Goal: Transaction & Acquisition: Subscribe to service/newsletter

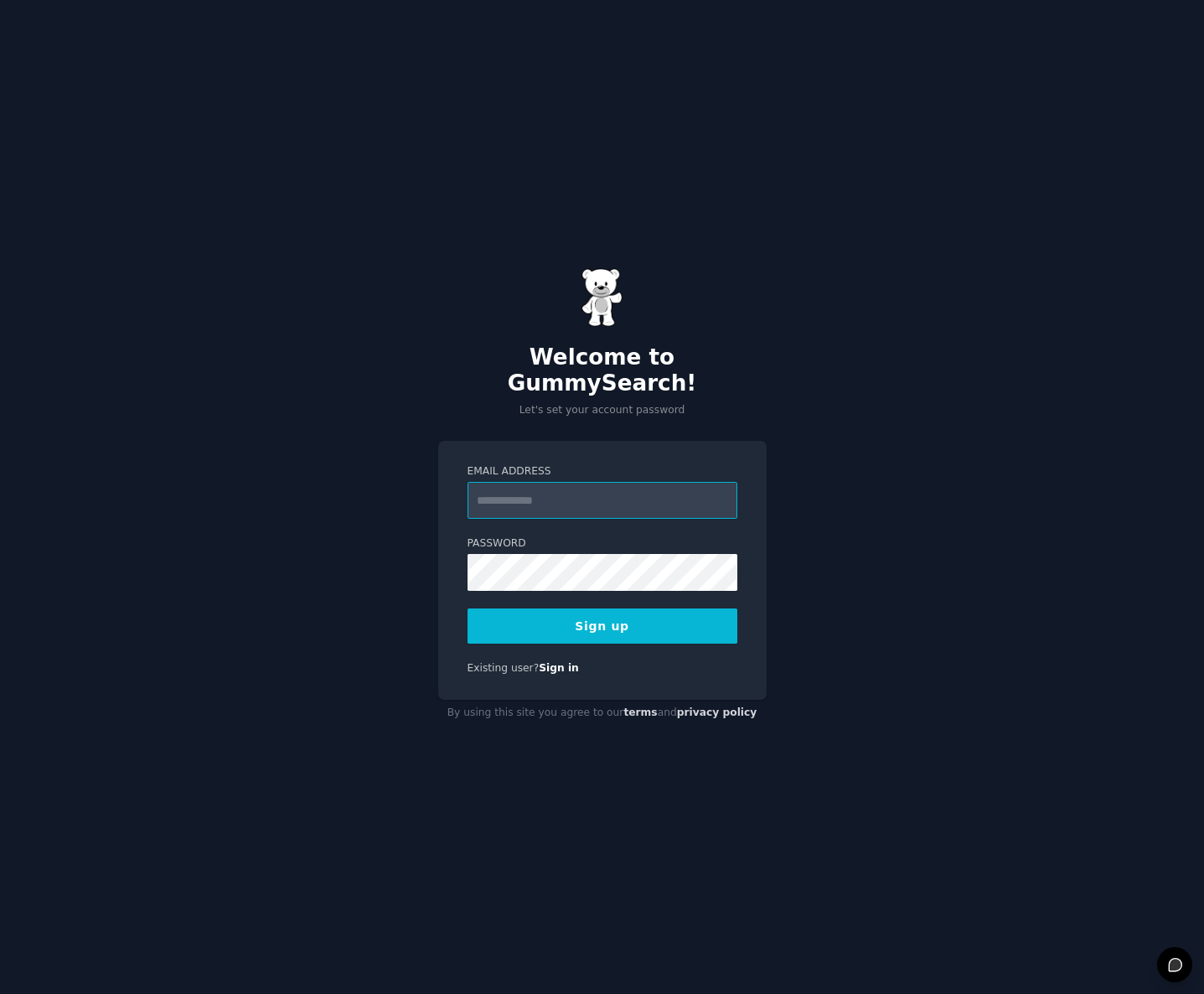
click at [563, 482] on input "Email Address" at bounding box center [602, 500] width 269 height 37
type input "**********"
click at [0, 993] on com-1password-button at bounding box center [0, 994] width 0 height 0
click at [627, 608] on button "Sign up" at bounding box center [602, 625] width 269 height 35
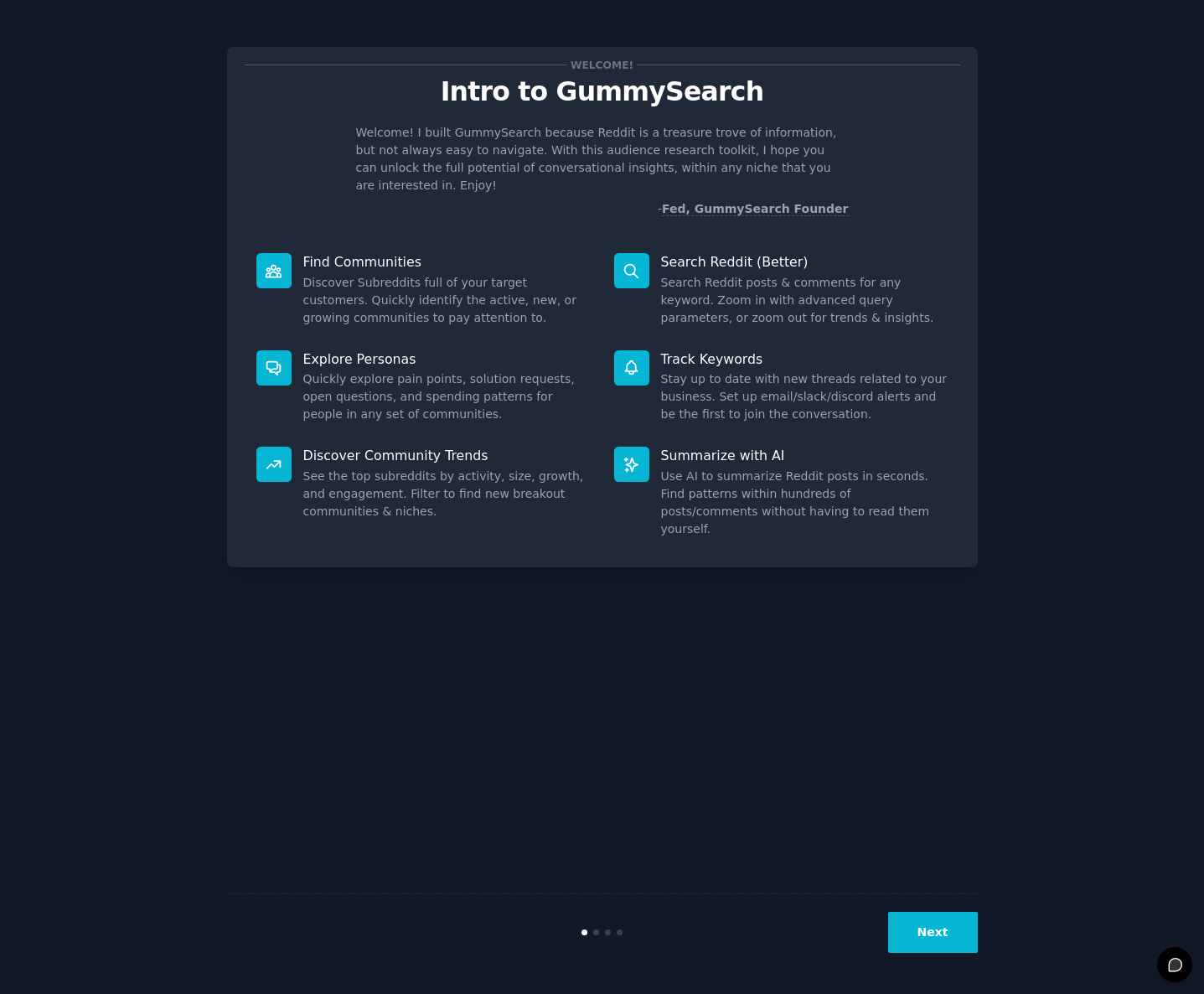
click at [941, 936] on button "Next" at bounding box center [932, 932] width 90 height 41
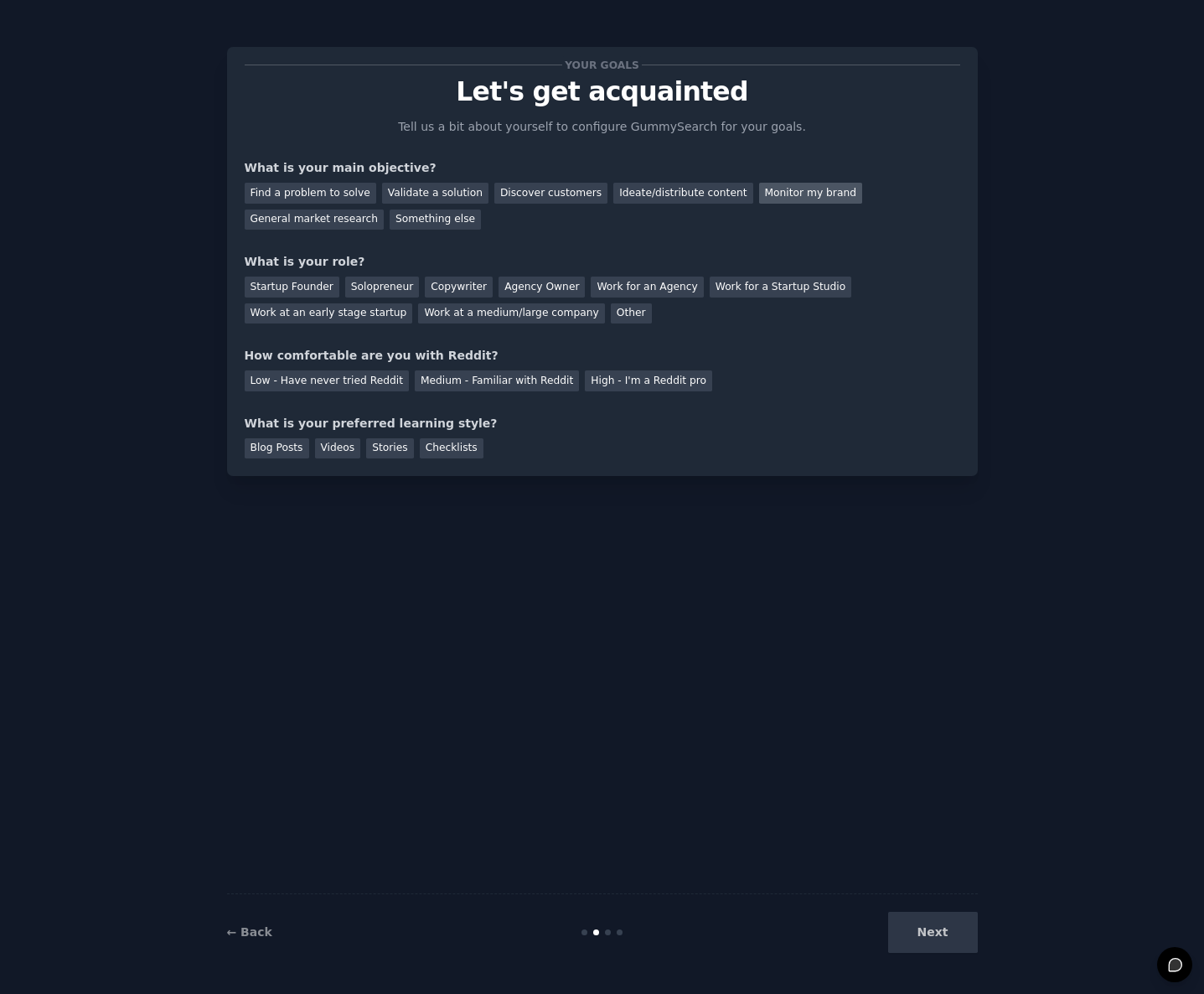
click at [777, 194] on div "Monitor my brand" at bounding box center [811, 193] width 103 height 21
click at [544, 315] on div "Work at a medium/large company" at bounding box center [511, 314] width 186 height 21
click at [477, 378] on div "Medium - Familiar with Reddit" at bounding box center [497, 381] width 164 height 21
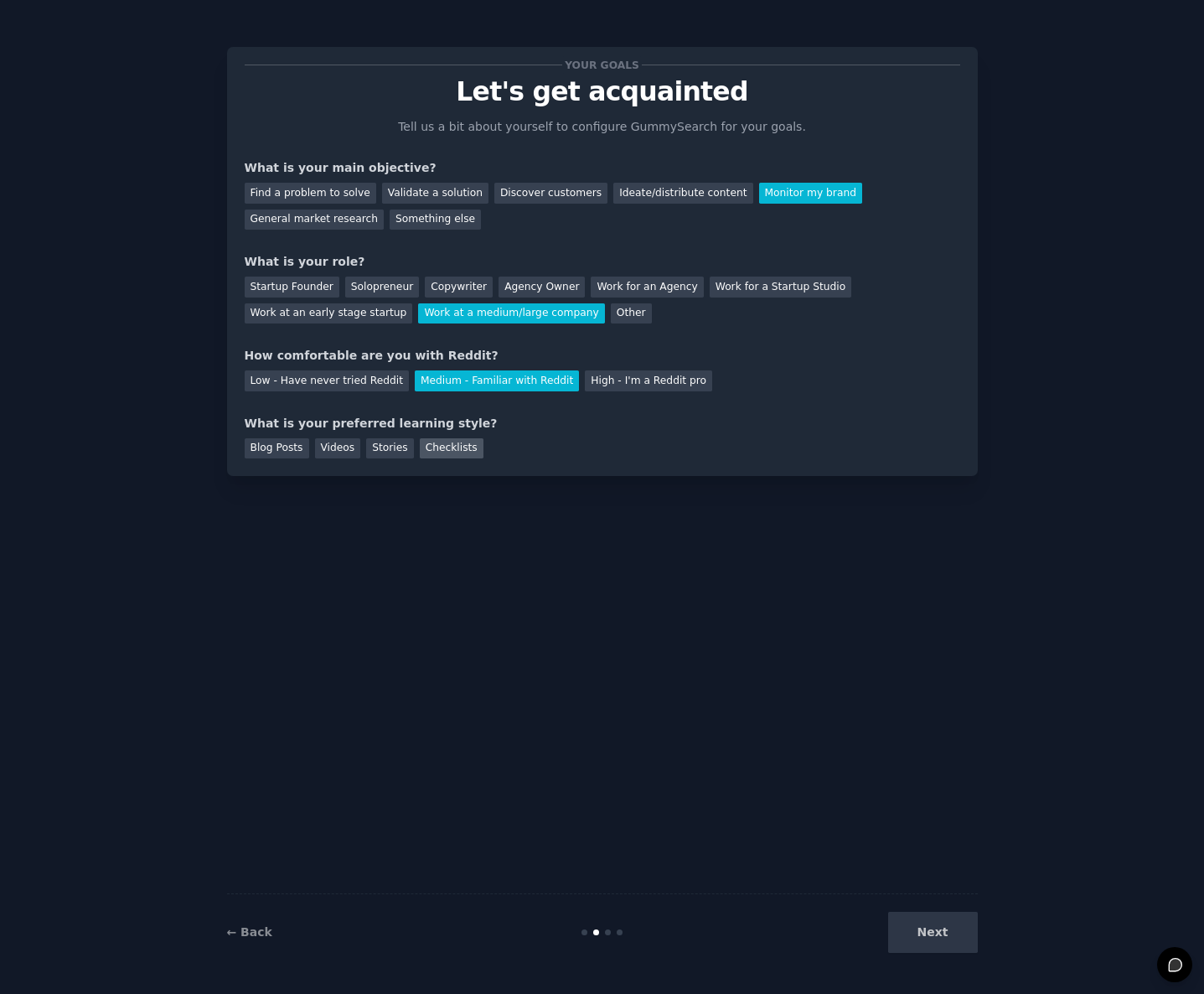
click at [448, 450] on div "Checklists" at bounding box center [452, 448] width 63 height 21
click at [934, 951] on button "Next" at bounding box center [932, 932] width 90 height 41
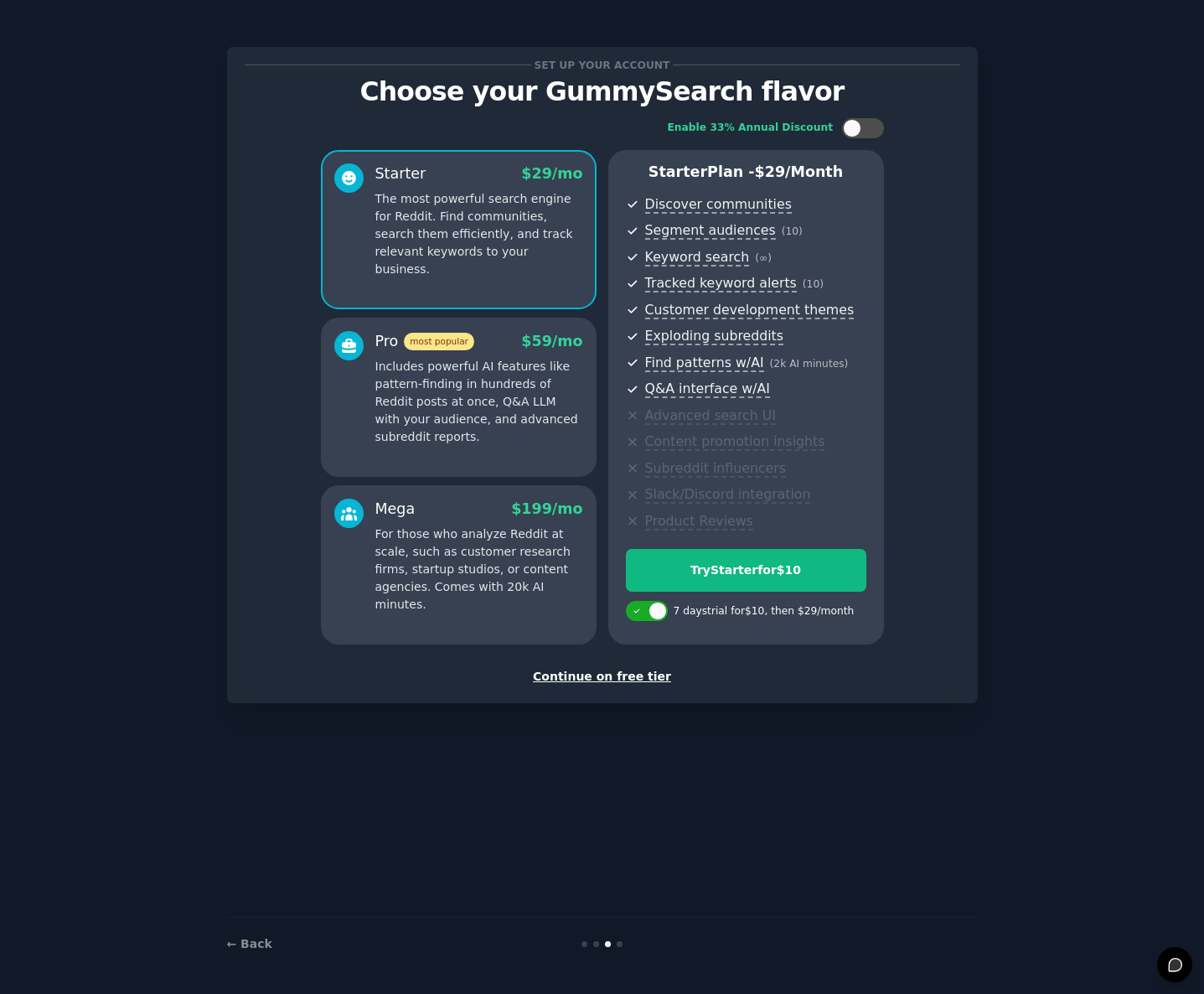
click at [602, 670] on div "Continue on free tier" at bounding box center [602, 677] width 716 height 18
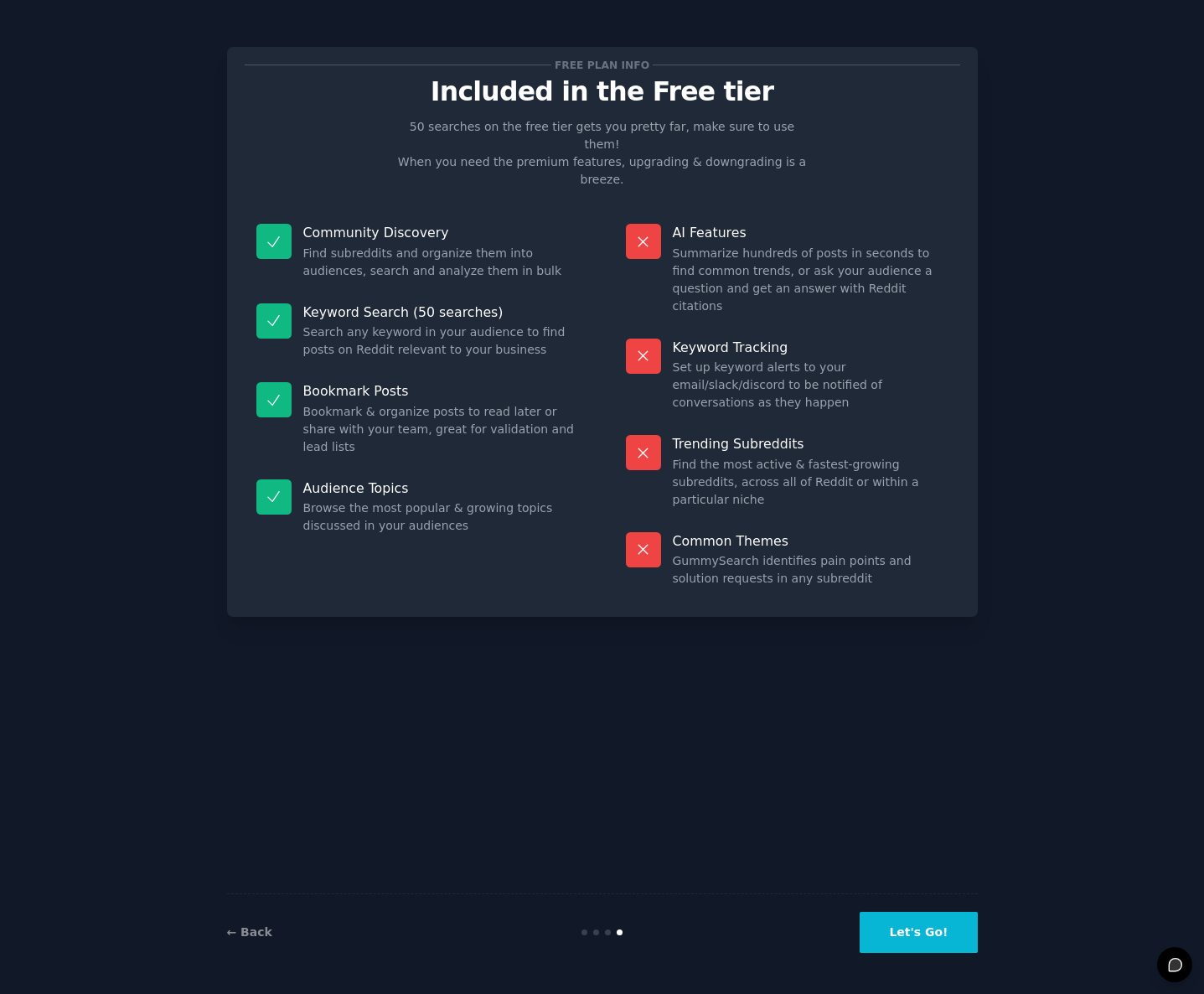
click at [883, 922] on button "Let's Go!" at bounding box center [918, 932] width 117 height 41
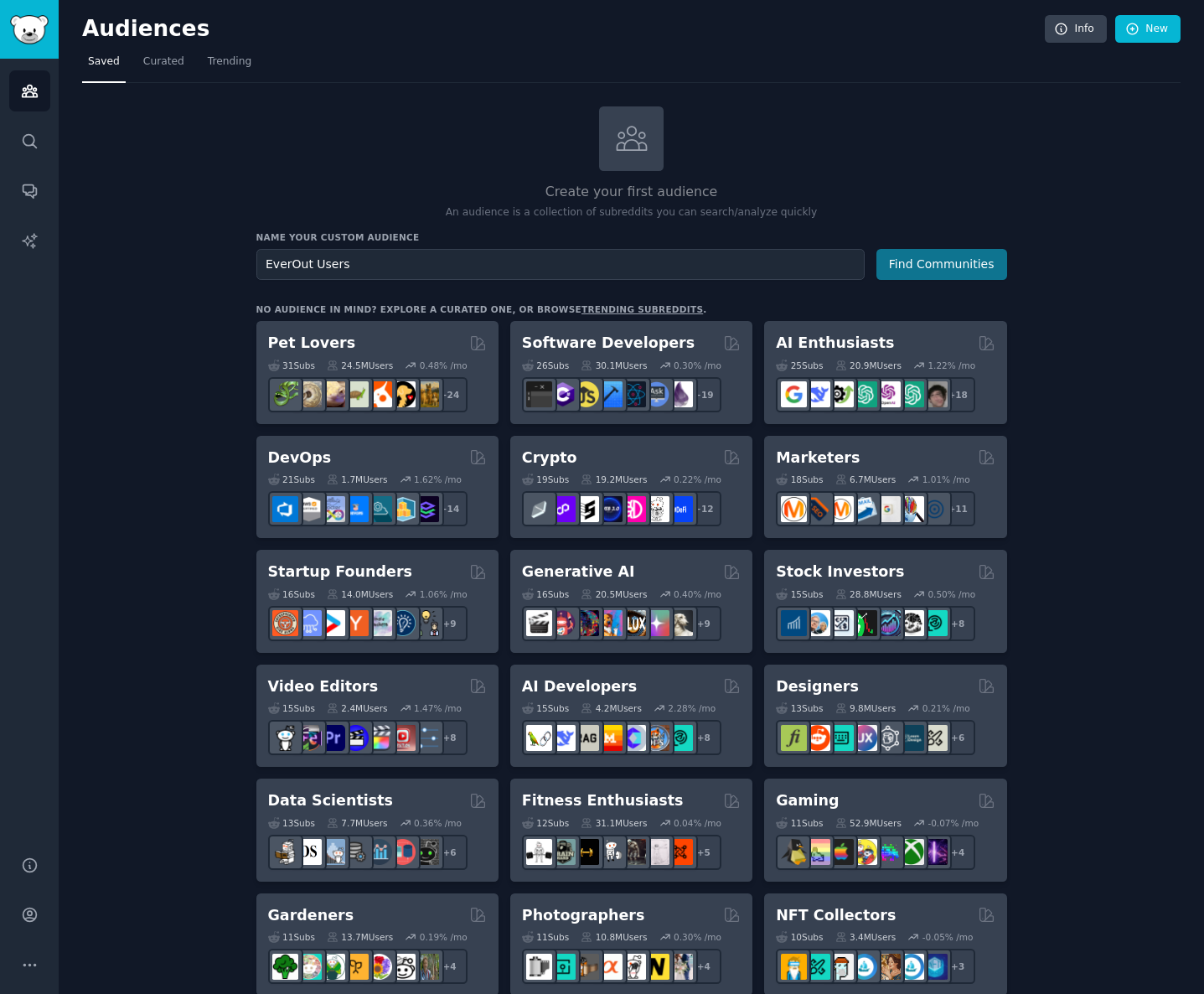
type input "EverOut Users"
click at [973, 269] on button "Find Communities" at bounding box center [941, 264] width 131 height 31
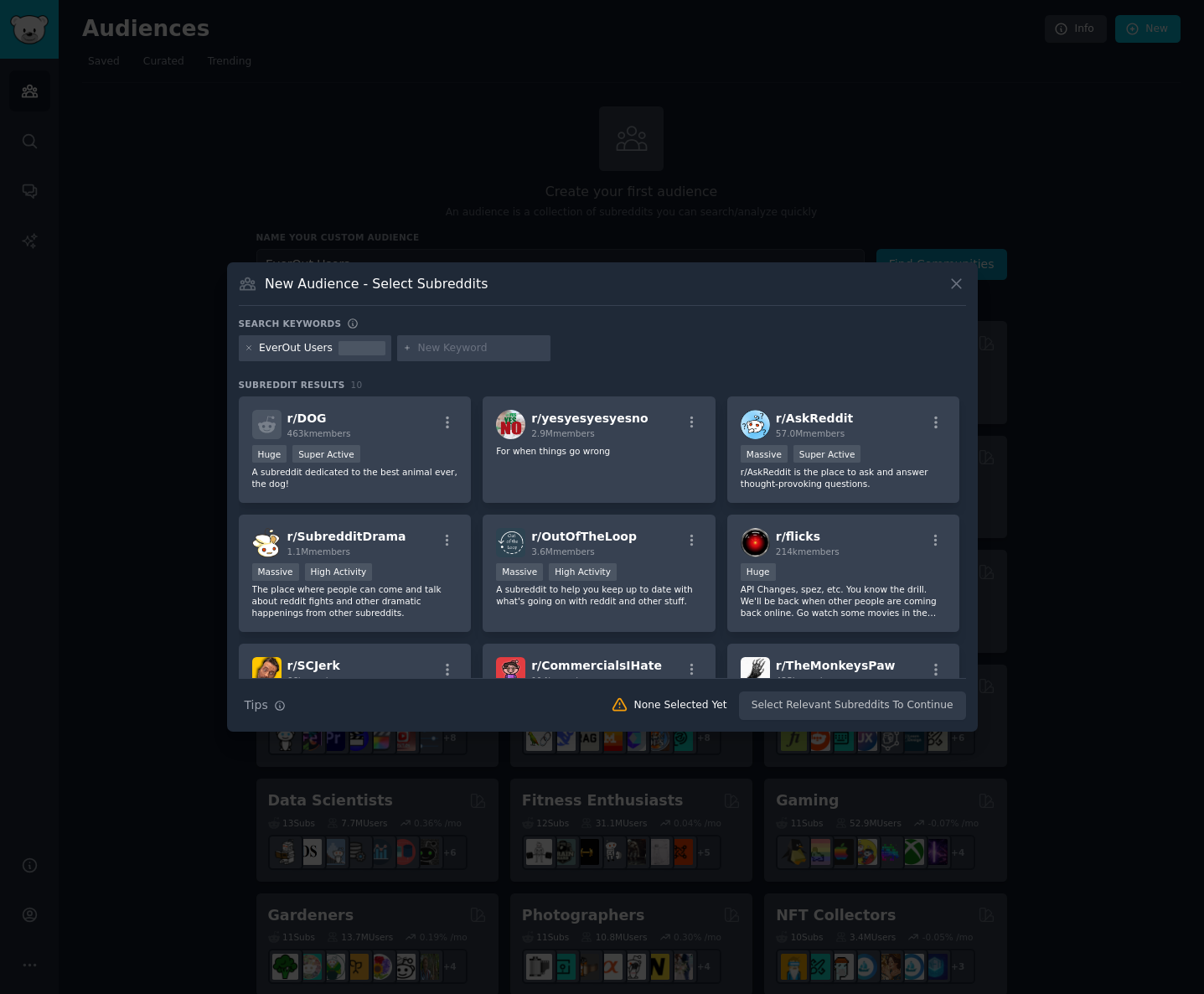
click at [950, 287] on icon at bounding box center [956, 283] width 18 height 18
